Goal: Transaction & Acquisition: Purchase product/service

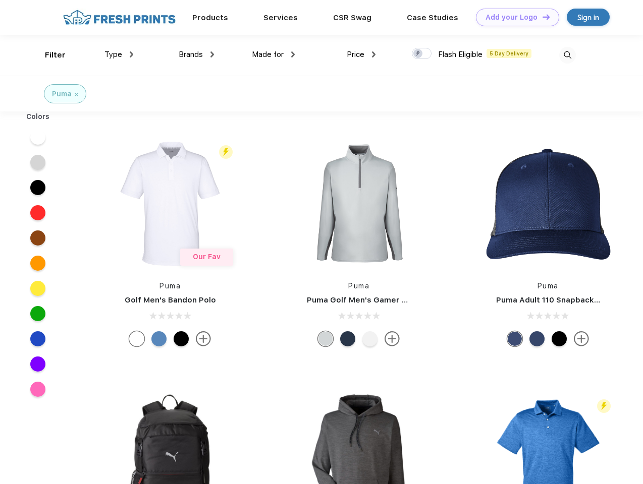
click at [514, 17] on link "Add your Logo Design Tool" at bounding box center [517, 18] width 83 height 18
click at [0, 0] on div "Design Tool" at bounding box center [0, 0] width 0 height 0
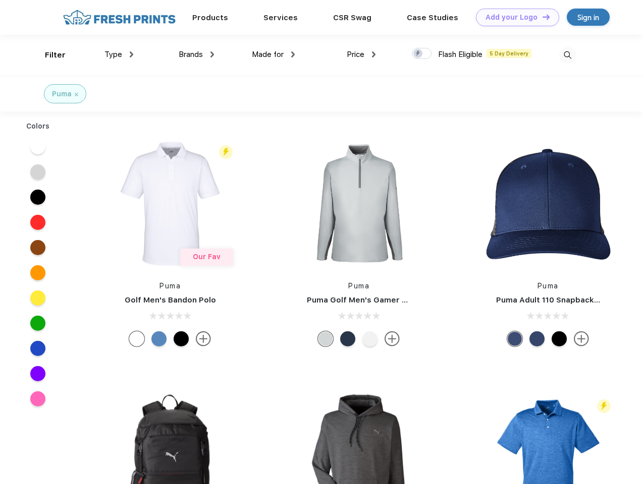
click at [541, 17] on link "Add your Logo Design Tool" at bounding box center [517, 18] width 83 height 18
click at [48, 55] on div "Filter" at bounding box center [55, 55] width 21 height 12
click at [119, 54] on span "Type" at bounding box center [113, 54] width 18 height 9
click at [196, 54] on span "Brands" at bounding box center [191, 54] width 24 height 9
click at [274, 54] on span "Made for" at bounding box center [268, 54] width 32 height 9
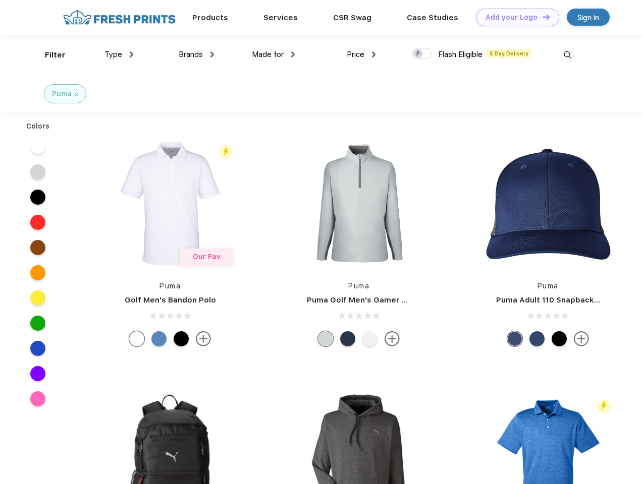
click at [361, 54] on span "Price" at bounding box center [356, 54] width 18 height 9
click at [422, 54] on div at bounding box center [422, 53] width 20 height 11
click at [418, 54] on input "checkbox" at bounding box center [415, 50] width 7 height 7
click at [567, 55] on img at bounding box center [567, 55] width 17 height 17
